Goal: Information Seeking & Learning: Learn about a topic

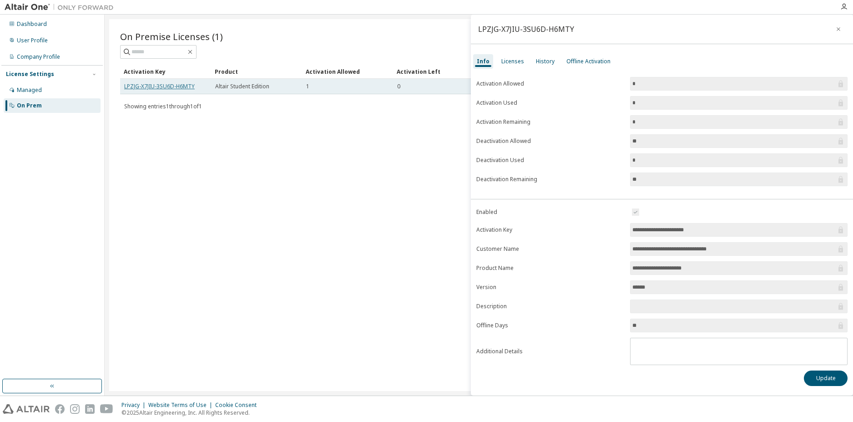
click at [185, 87] on link "LPZJG-X7JIU-3SU6D-H6MTY" at bounding box center [159, 86] width 70 height 8
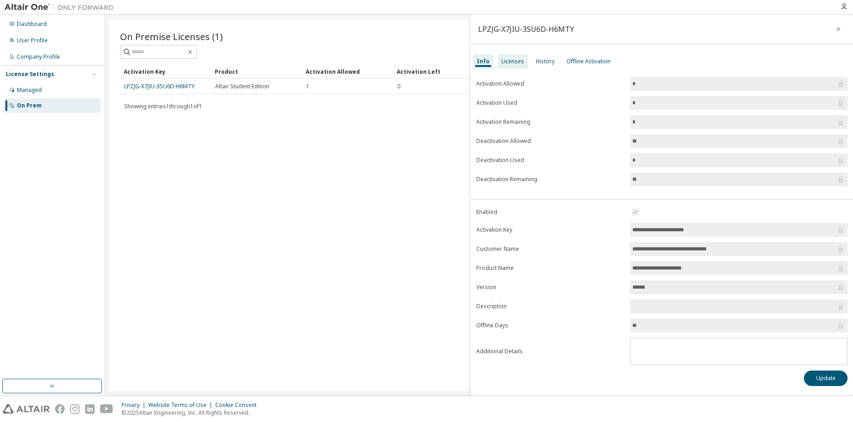
click at [505, 66] on div "Licenses" at bounding box center [513, 61] width 30 height 15
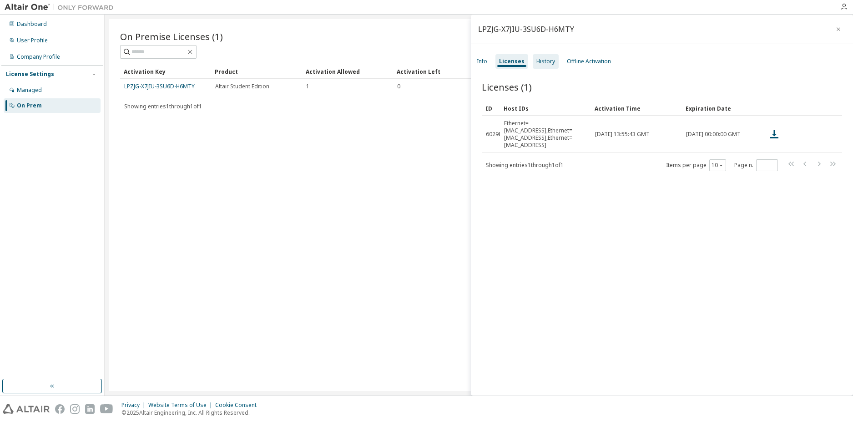
click at [553, 65] on div "History" at bounding box center [546, 61] width 26 height 15
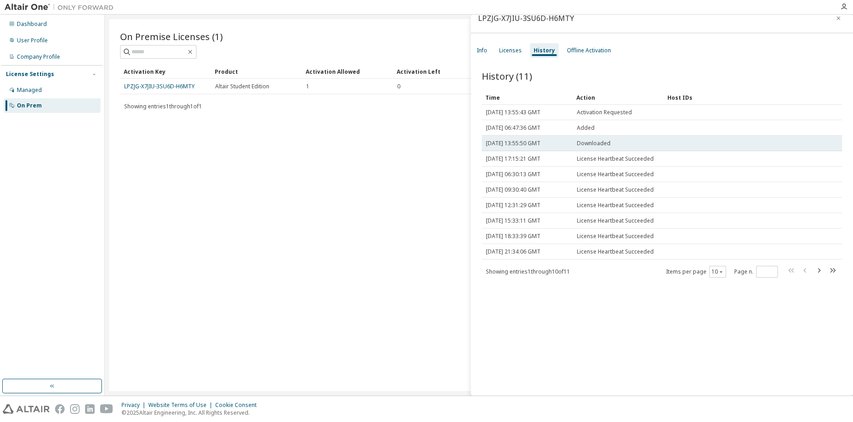
scroll to position [14, 0]
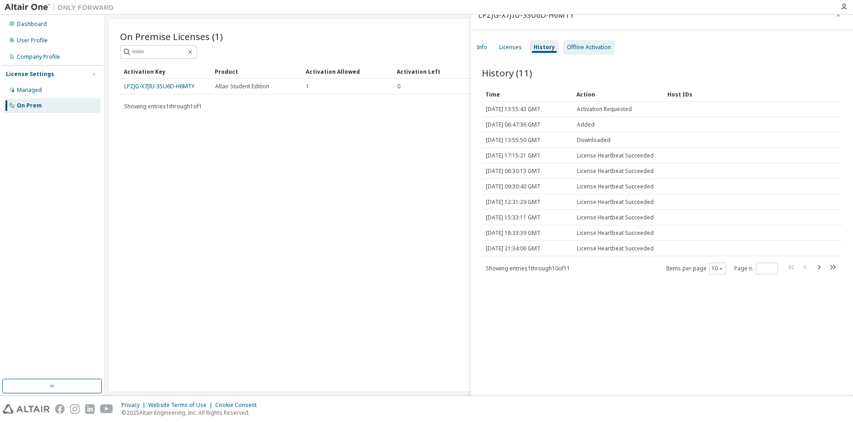
click at [586, 47] on div "Offline Activation" at bounding box center [589, 47] width 44 height 7
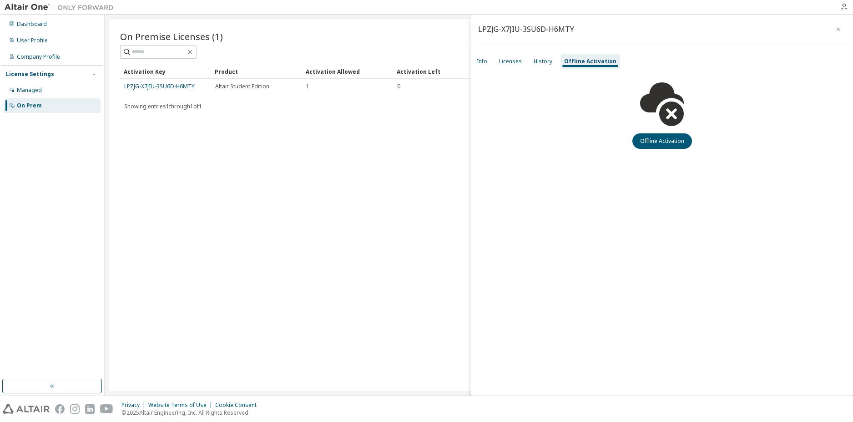
click at [659, 112] on icon at bounding box center [662, 104] width 44 height 44
click at [659, 146] on button "Offline Activation" at bounding box center [662, 140] width 60 height 15
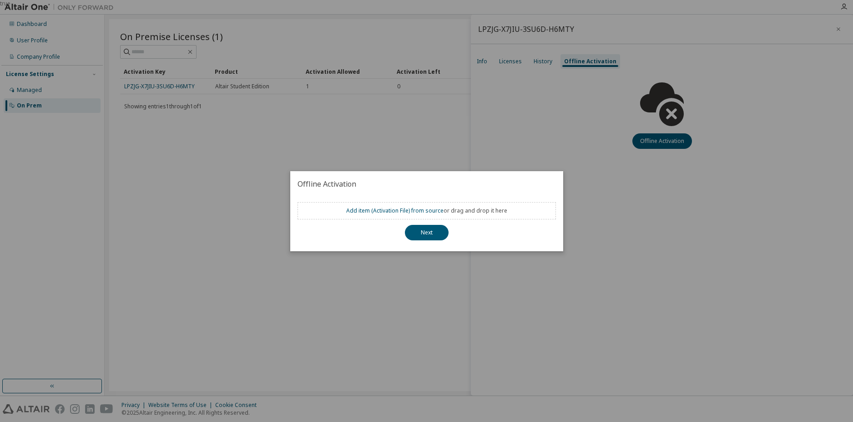
click at [624, 189] on div "true" at bounding box center [426, 211] width 853 height 422
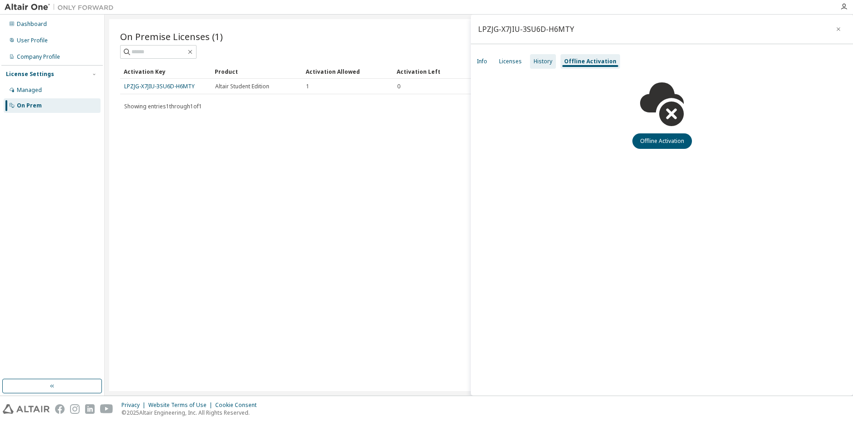
click at [542, 61] on div "History" at bounding box center [542, 61] width 19 height 7
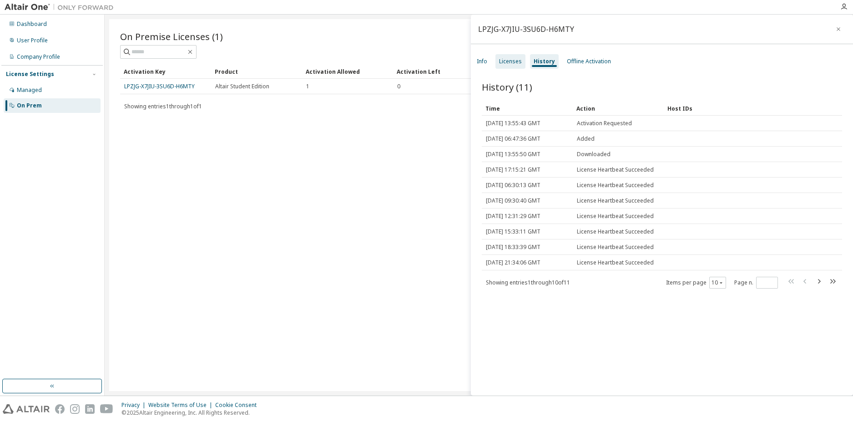
click at [515, 65] on div "Licenses" at bounding box center [510, 61] width 30 height 15
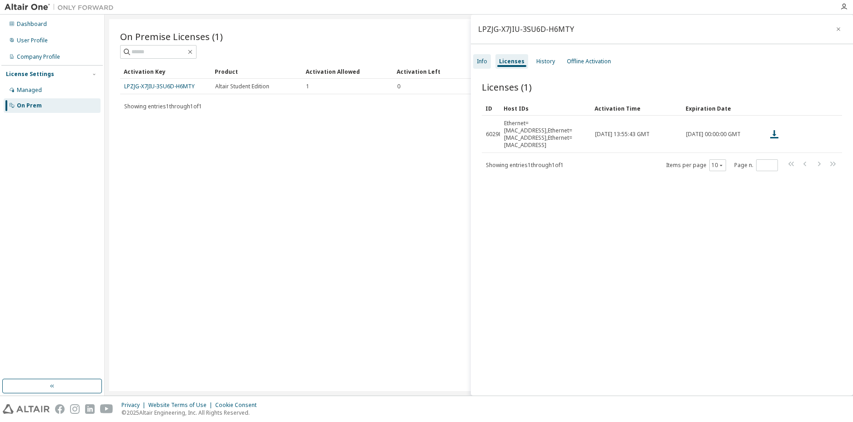
click at [479, 65] on div "Info" at bounding box center [482, 61] width 10 height 7
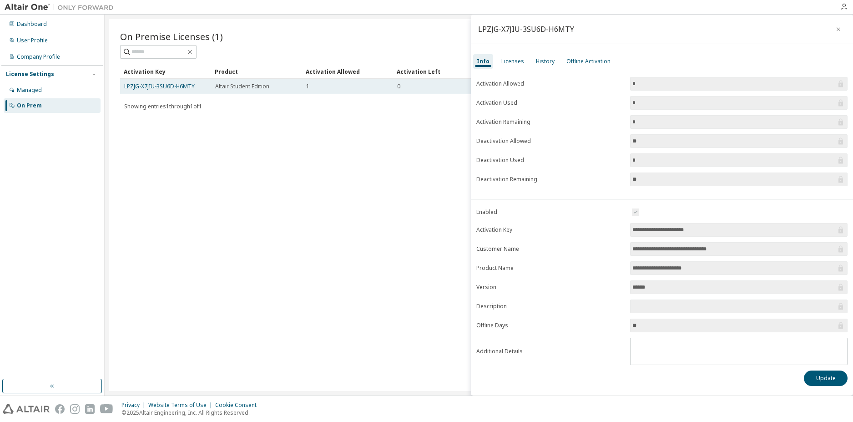
click at [241, 92] on td "Altair Student Edition" at bounding box center [256, 86] width 91 height 15
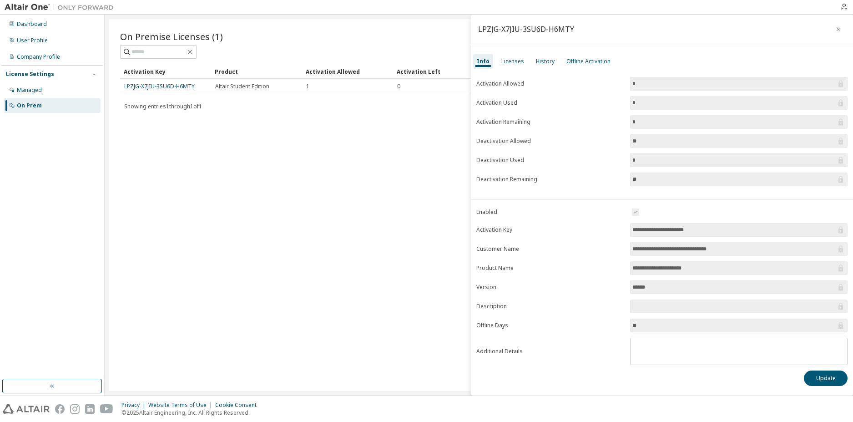
click at [238, 131] on div "On Premise Licenses (1) Clear Load Save Save As Field Operator Value Select fil…" at bounding box center [478, 205] width 739 height 372
click at [55, 90] on div "Managed" at bounding box center [52, 90] width 97 height 15
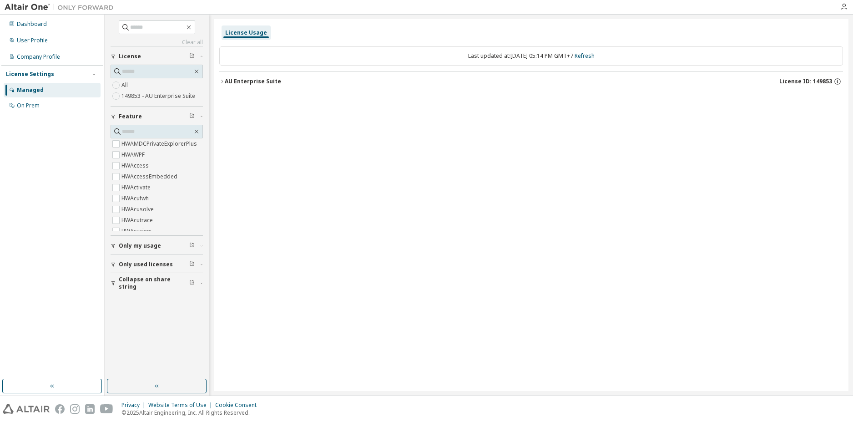
scroll to position [45, 0]
click at [113, 301] on div "Clear all Collapse on share string Only used licenses Only my usage Feature Hyp…" at bounding box center [156, 197] width 101 height 362
drag, startPoint x: 113, startPoint y: 301, endPoint x: 91, endPoint y: 296, distance: 22.7
click at [91, 296] on div "Dashboard User Profile Company Profile License Settings Managed On Prem" at bounding box center [51, 197] width 101 height 362
click at [32, 11] on img at bounding box center [62, 7] width 114 height 9
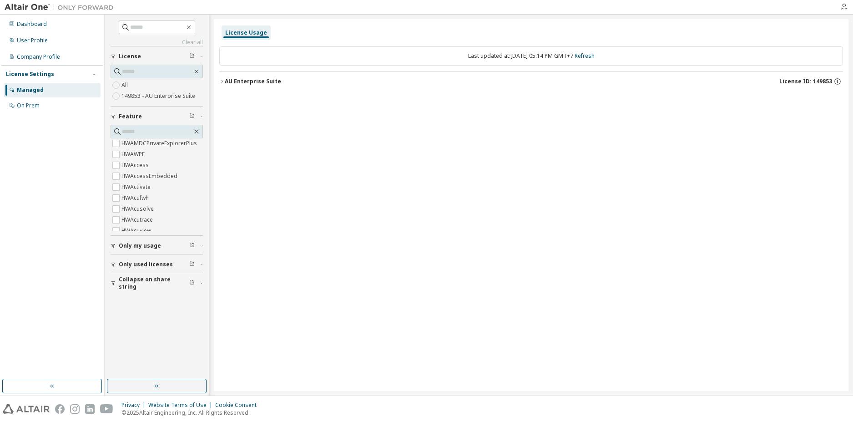
drag, startPoint x: 330, startPoint y: 162, endPoint x: 324, endPoint y: 148, distance: 15.1
click at [324, 148] on div "License Usage Last updated at: [DATE] 05:14 PM GMT+7 Refresh AU Enterprise Suit…" at bounding box center [531, 205] width 634 height 372
drag, startPoint x: 324, startPoint y: 148, endPoint x: 277, endPoint y: 129, distance: 50.8
click at [277, 129] on div "License Usage Last updated at: [DATE] 05:14 PM GMT+7 Refresh AU Enterprise Suit…" at bounding box center [531, 205] width 634 height 372
drag, startPoint x: 277, startPoint y: 129, endPoint x: 262, endPoint y: 116, distance: 20.0
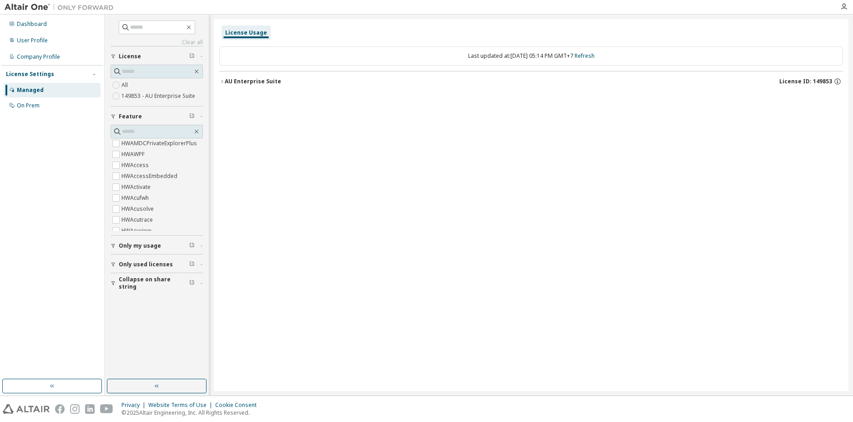
click at [262, 116] on div "License Usage Last updated at: [DATE] 05:14 PM GMT+7 Refresh AU Enterprise Suit…" at bounding box center [531, 205] width 634 height 372
drag, startPoint x: 262, startPoint y: 116, endPoint x: 255, endPoint y: 110, distance: 9.4
click at [255, 110] on div "License Usage Last updated at: [DATE] 05:14 PM GMT+7 Refresh AU Enterprise Suit…" at bounding box center [531, 205] width 634 height 372
click at [252, 107] on div "License Usage Last updated at: [DATE] 05:14 PM GMT+7 Refresh AU Enterprise Suit…" at bounding box center [531, 205] width 634 height 372
drag, startPoint x: 252, startPoint y: 107, endPoint x: 238, endPoint y: 96, distance: 17.2
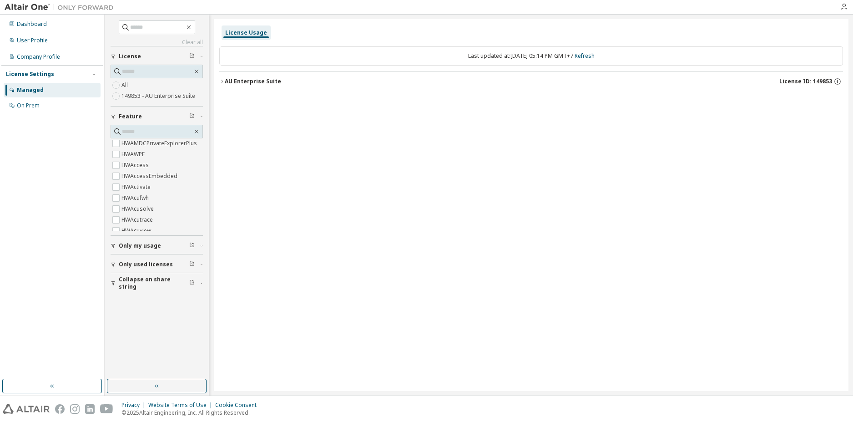
click at [238, 96] on div "Last updated at: [DATE] 05:14 PM GMT+7 Refresh AU Enterprise Suite License ID: …" at bounding box center [531, 69] width 624 height 56
drag, startPoint x: 238, startPoint y: 96, endPoint x: 231, endPoint y: 91, distance: 8.1
click at [231, 91] on div "Last updated at: [DATE] 05:14 PM GMT+7 Refresh AU Enterprise Suite License ID: …" at bounding box center [531, 69] width 624 height 56
drag, startPoint x: 277, startPoint y: 126, endPoint x: 266, endPoint y: 115, distance: 16.1
click at [266, 115] on div "License Usage Last updated at: [DATE] 05:14 PM GMT+7 Refresh AU Enterprise Suit…" at bounding box center [531, 205] width 634 height 372
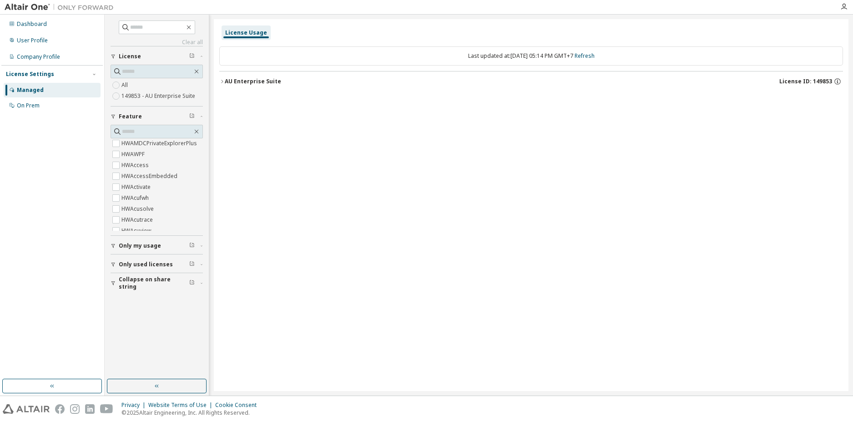
drag, startPoint x: 305, startPoint y: 157, endPoint x: 270, endPoint y: 134, distance: 42.0
click at [270, 134] on div "License Usage Last updated at: [DATE] 05:14 PM GMT+7 Refresh AU Enterprise Suit…" at bounding box center [531, 205] width 634 height 372
click at [93, 150] on div "Dashboard User Profile Company Profile License Settings Managed On Prem" at bounding box center [51, 197] width 101 height 362
drag, startPoint x: 93, startPoint y: 150, endPoint x: 80, endPoint y: 139, distance: 16.8
click at [80, 139] on div "Dashboard User Profile Company Profile License Settings Managed On Prem" at bounding box center [51, 197] width 101 height 362
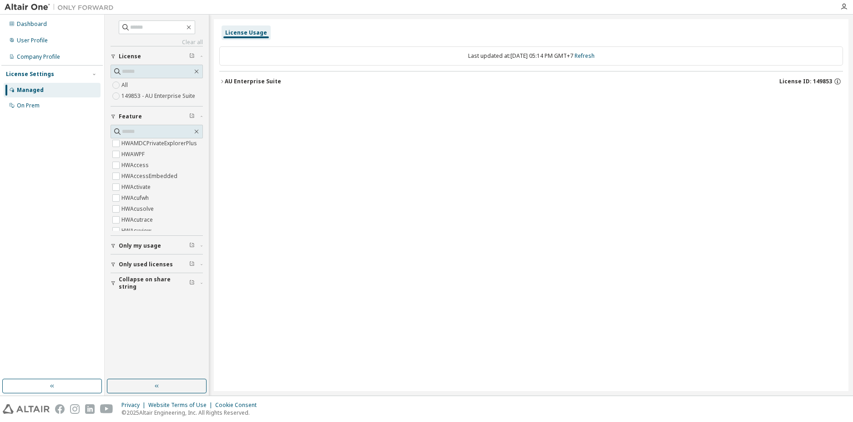
drag, startPoint x: 79, startPoint y: 139, endPoint x: 49, endPoint y: 126, distance: 33.0
click at [49, 126] on div "Dashboard User Profile Company Profile License Settings Managed On Prem" at bounding box center [51, 197] width 101 height 362
